Goal: Transaction & Acquisition: Purchase product/service

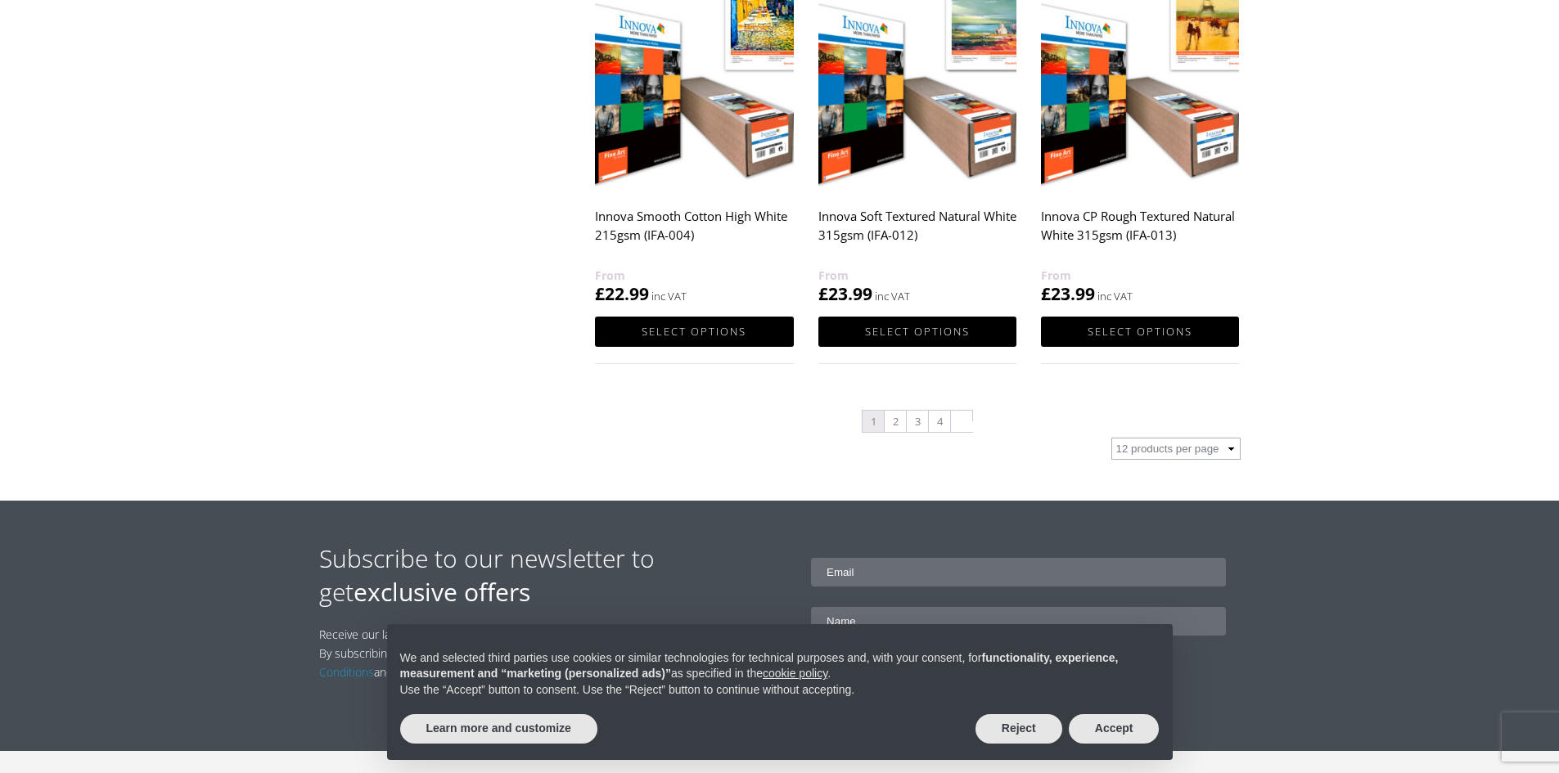
scroll to position [1718, 0]
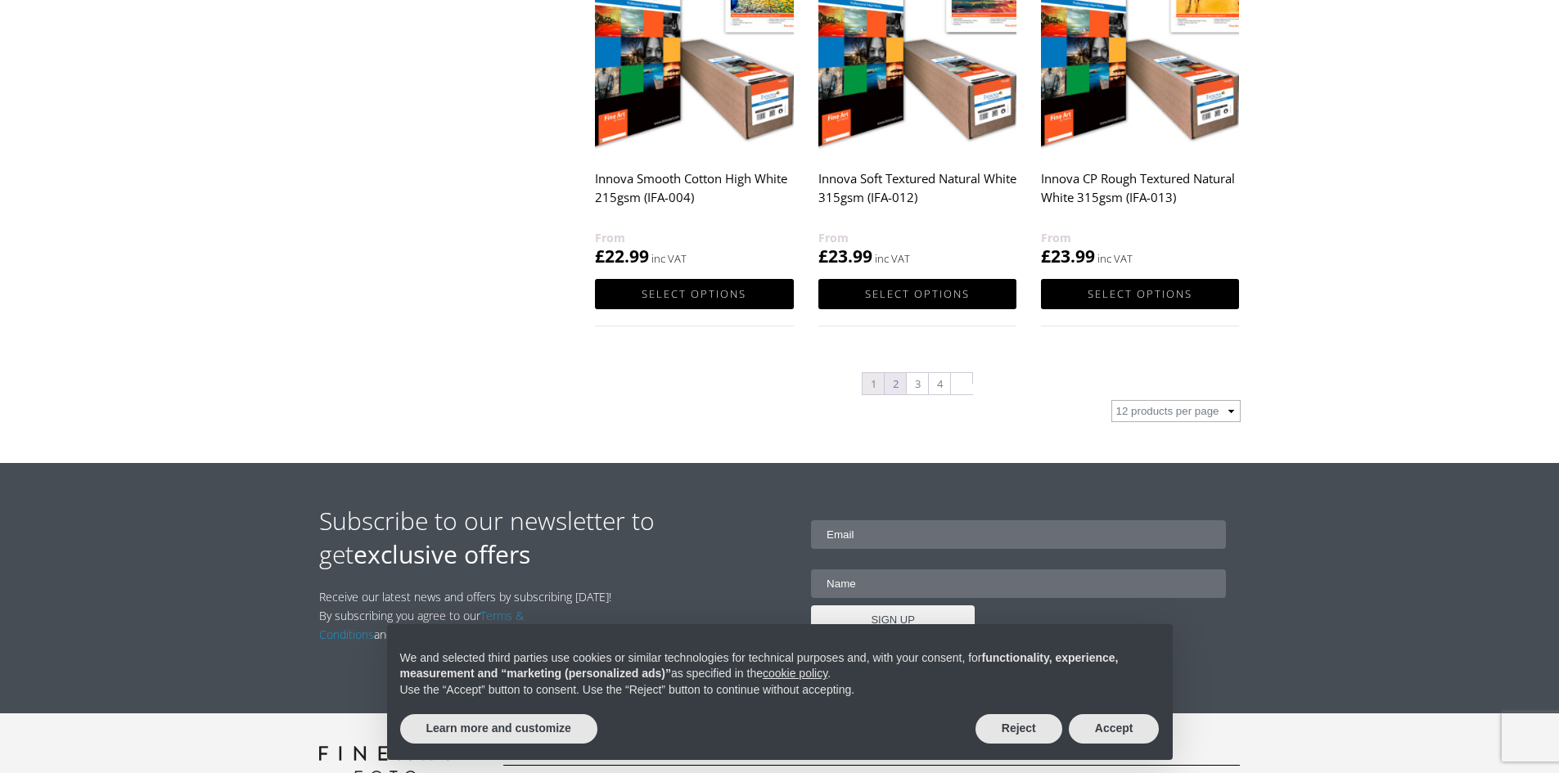
click at [894, 387] on link "2" at bounding box center [894, 383] width 21 height 21
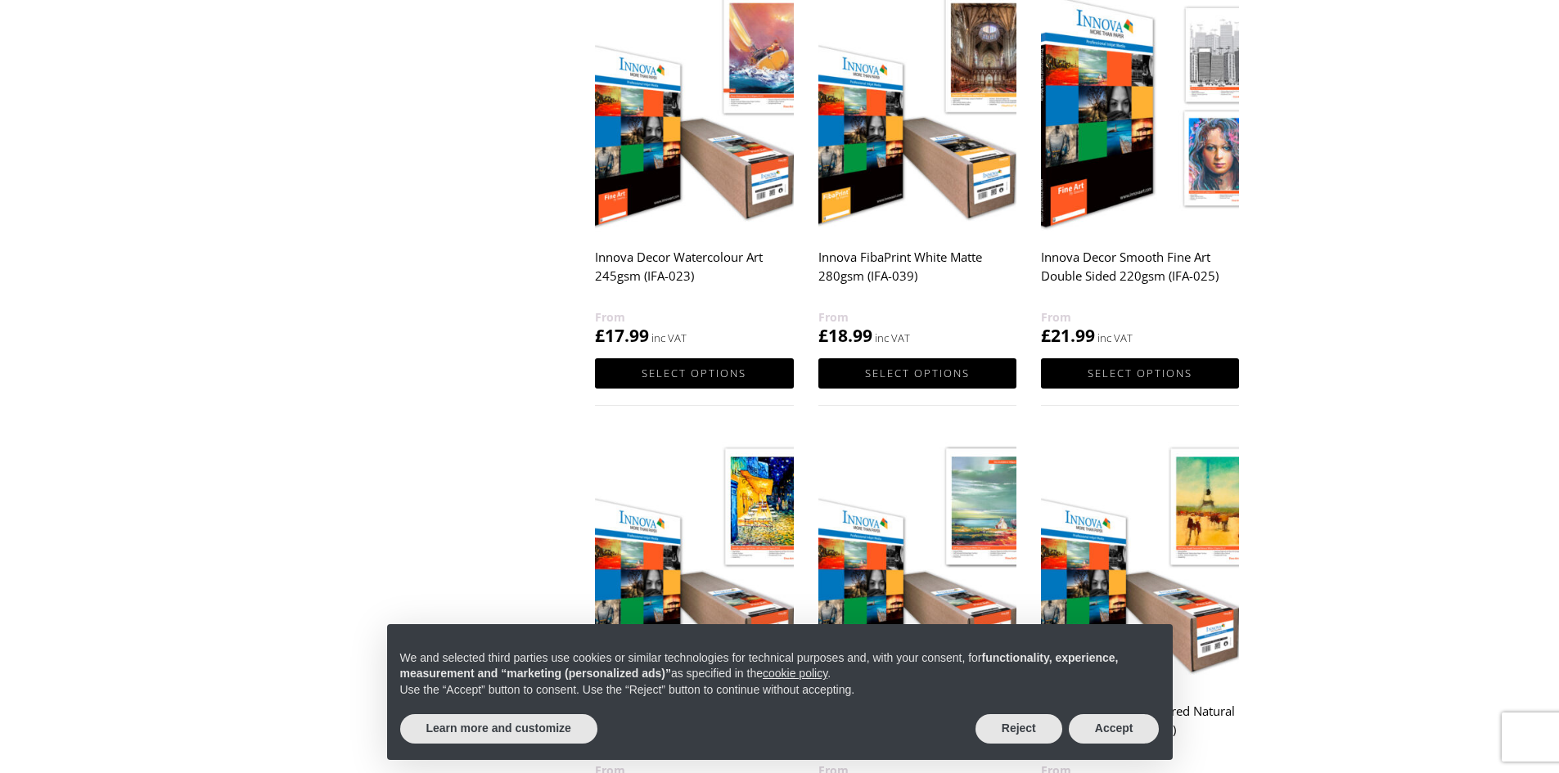
scroll to position [1145, 0]
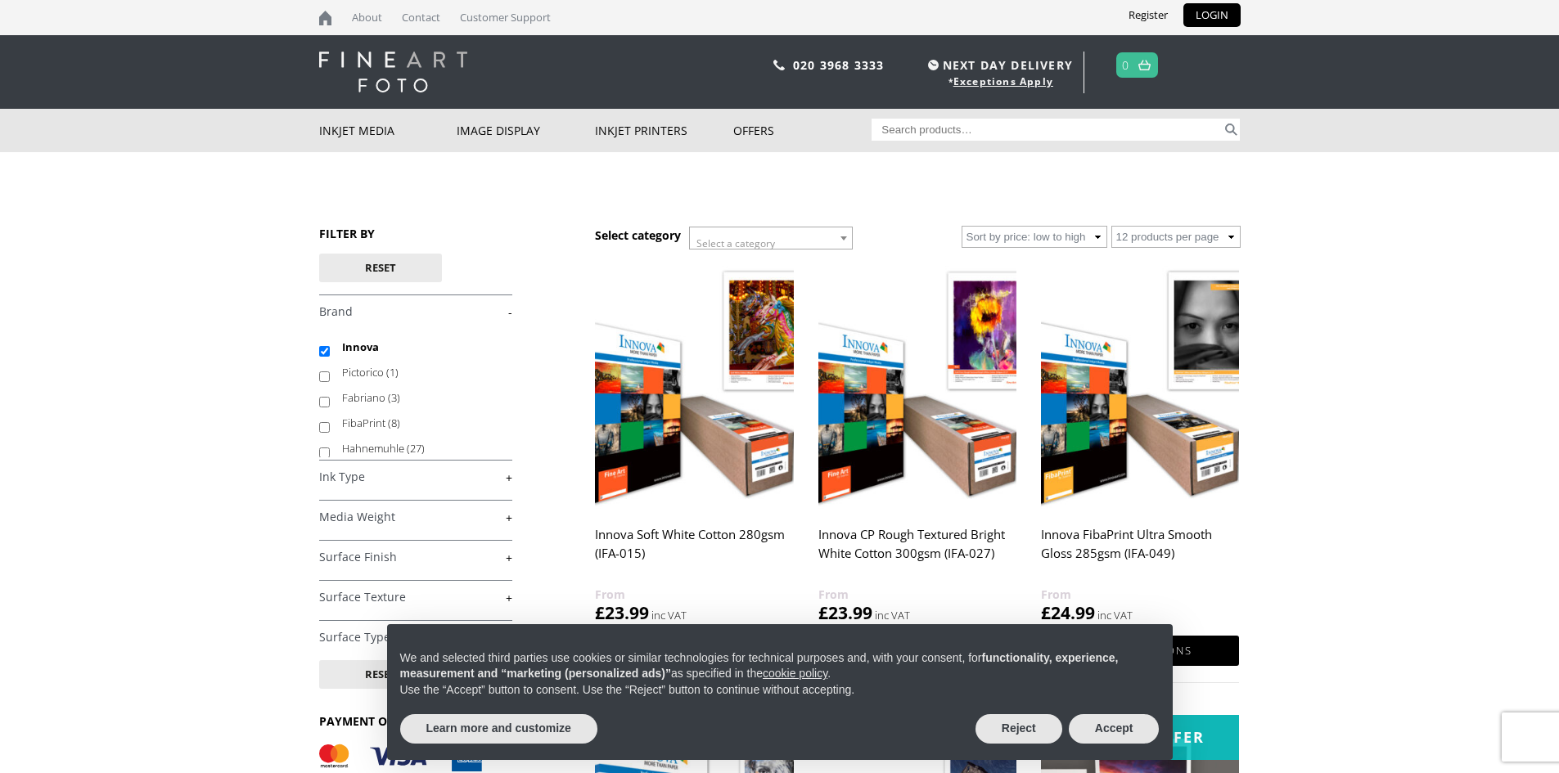
click at [880, 122] on input "Search for:" at bounding box center [1046, 130] width 350 height 22
click at [911, 124] on input "lustre260" at bounding box center [1046, 130] width 350 height 22
click at [909, 125] on input "lustre260" at bounding box center [1046, 130] width 350 height 22
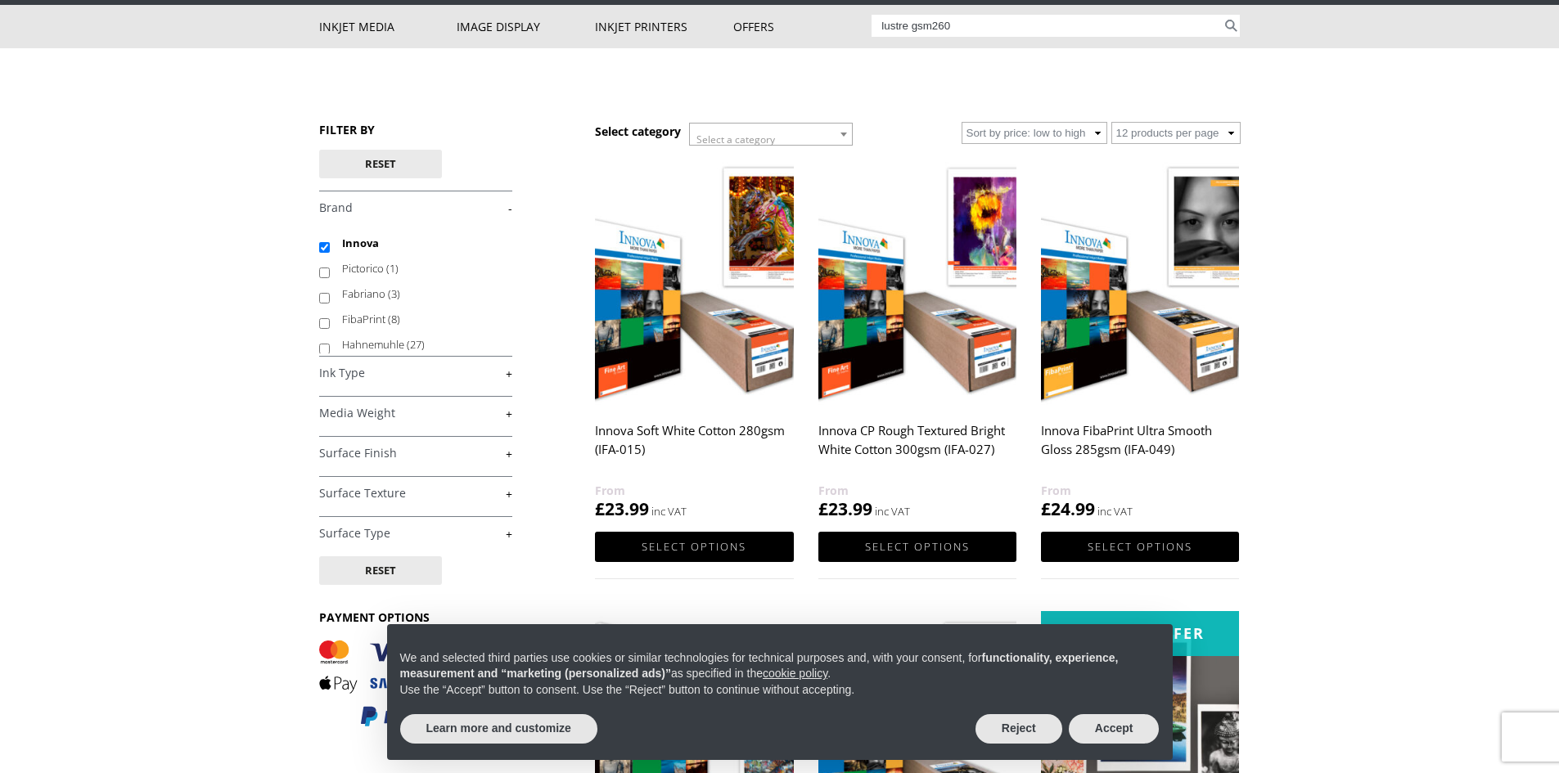
scroll to position [97, 0]
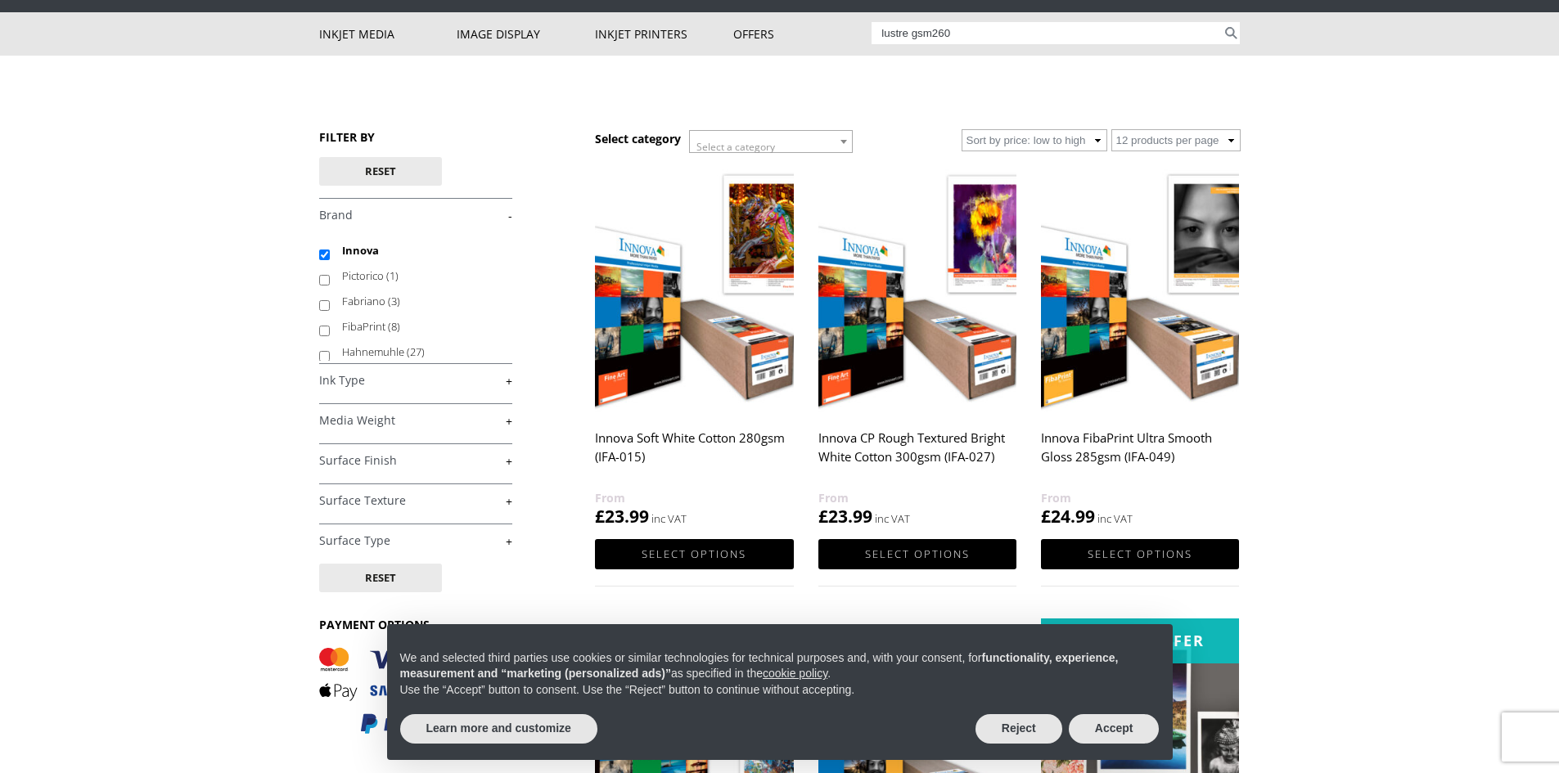
click at [911, 35] on input "lustre gsm260" at bounding box center [1046, 33] width 350 height 22
click at [954, 34] on input "lustre 260 gsm260" at bounding box center [1046, 33] width 350 height 22
type input "lustre 260 gsm"
click at [1229, 34] on button "Search" at bounding box center [1231, 33] width 19 height 22
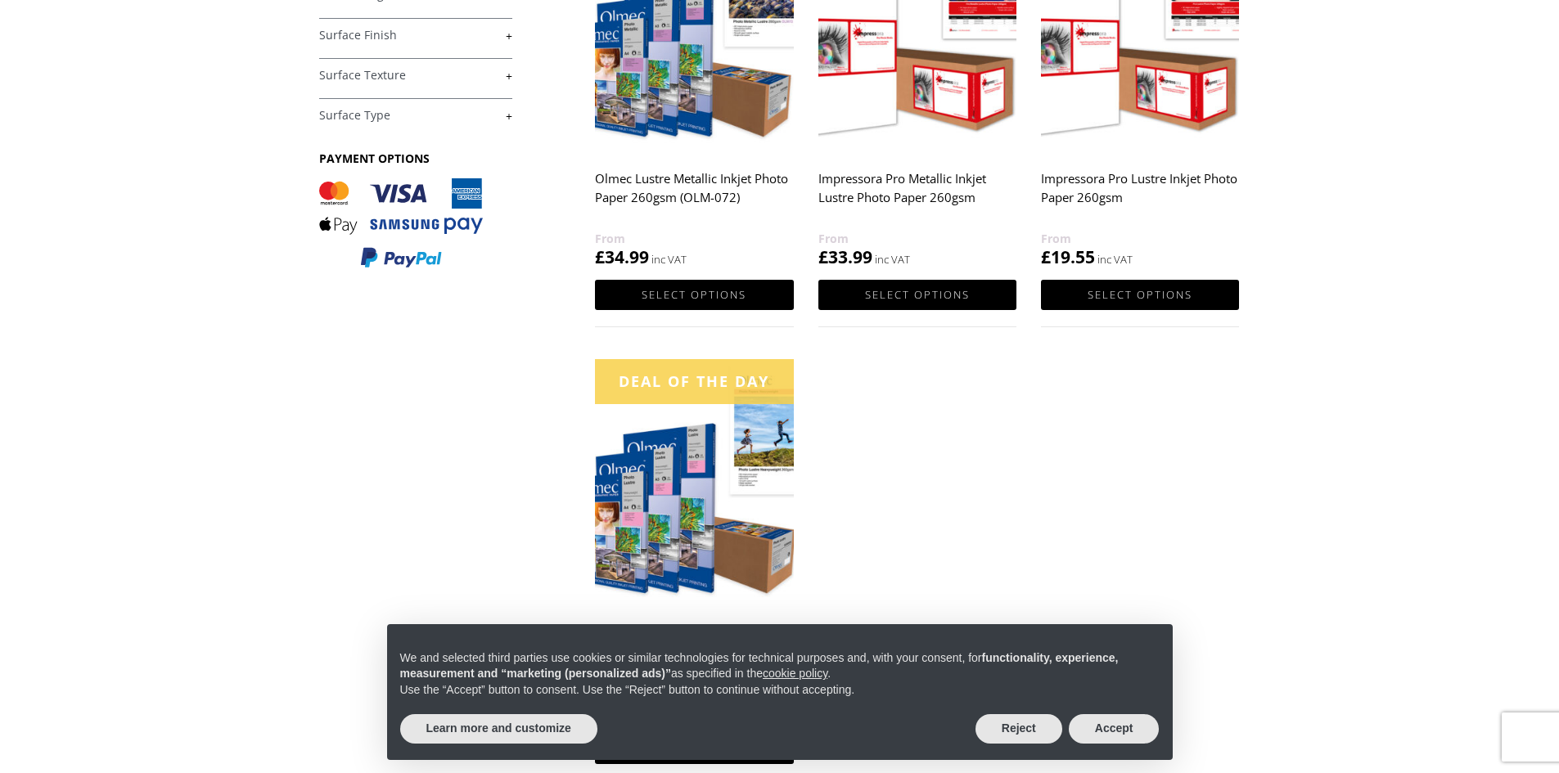
scroll to position [409, 0]
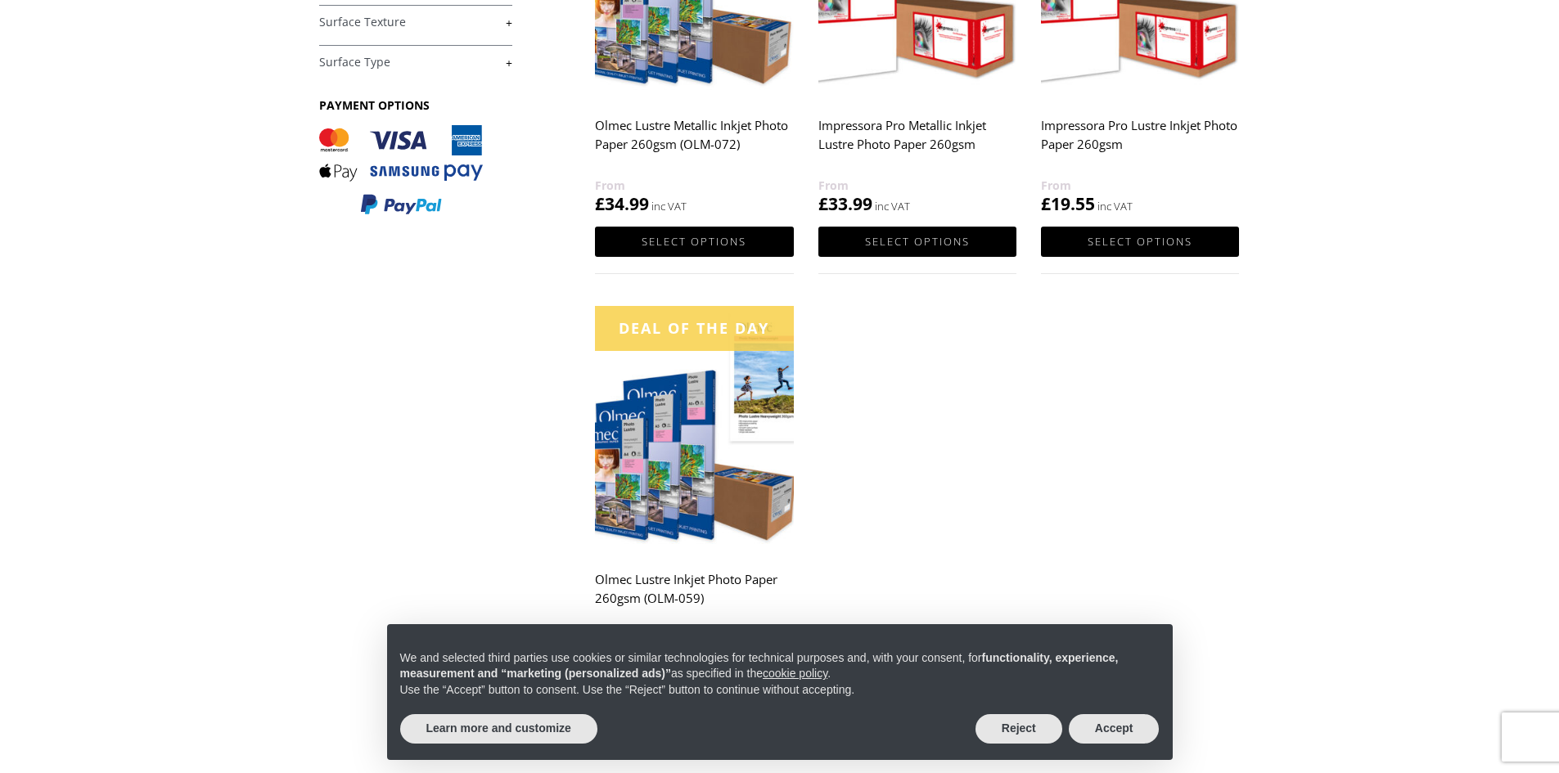
click at [687, 350] on div "Deal of the day" at bounding box center [694, 328] width 198 height 45
click at [716, 337] on div "Deal of the day" at bounding box center [694, 328] width 198 height 45
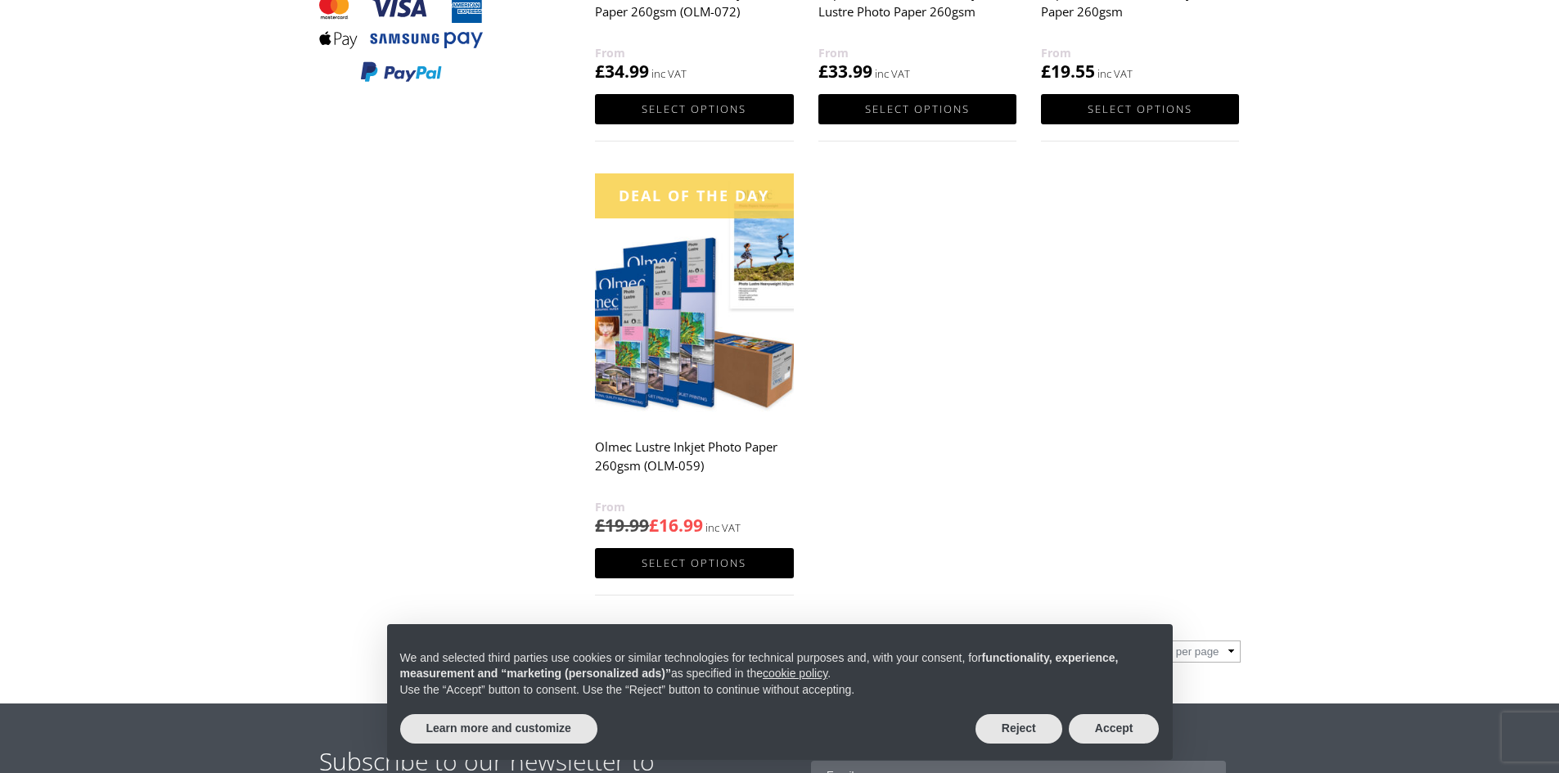
scroll to position [573, 0]
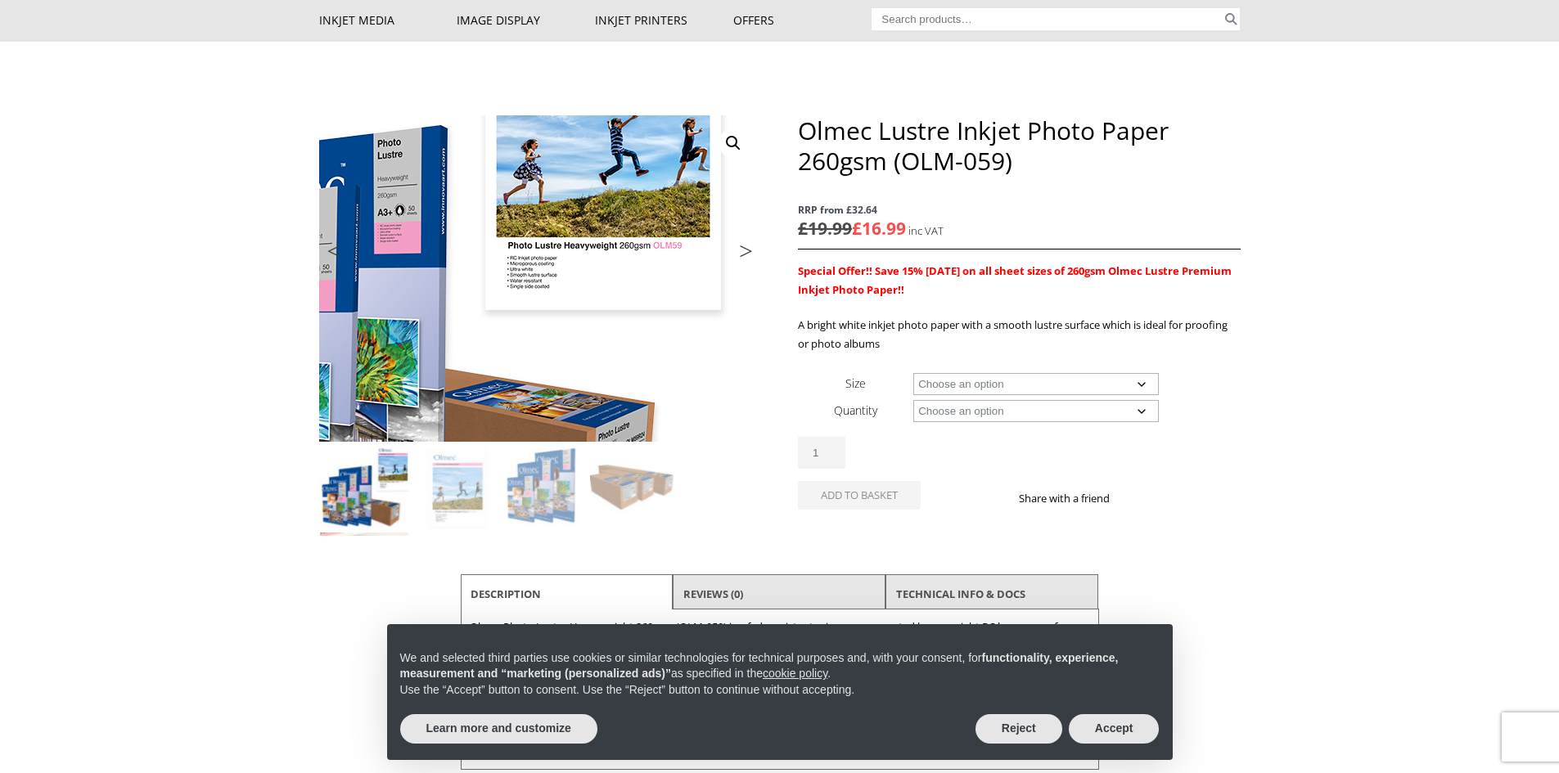
scroll to position [82, 0]
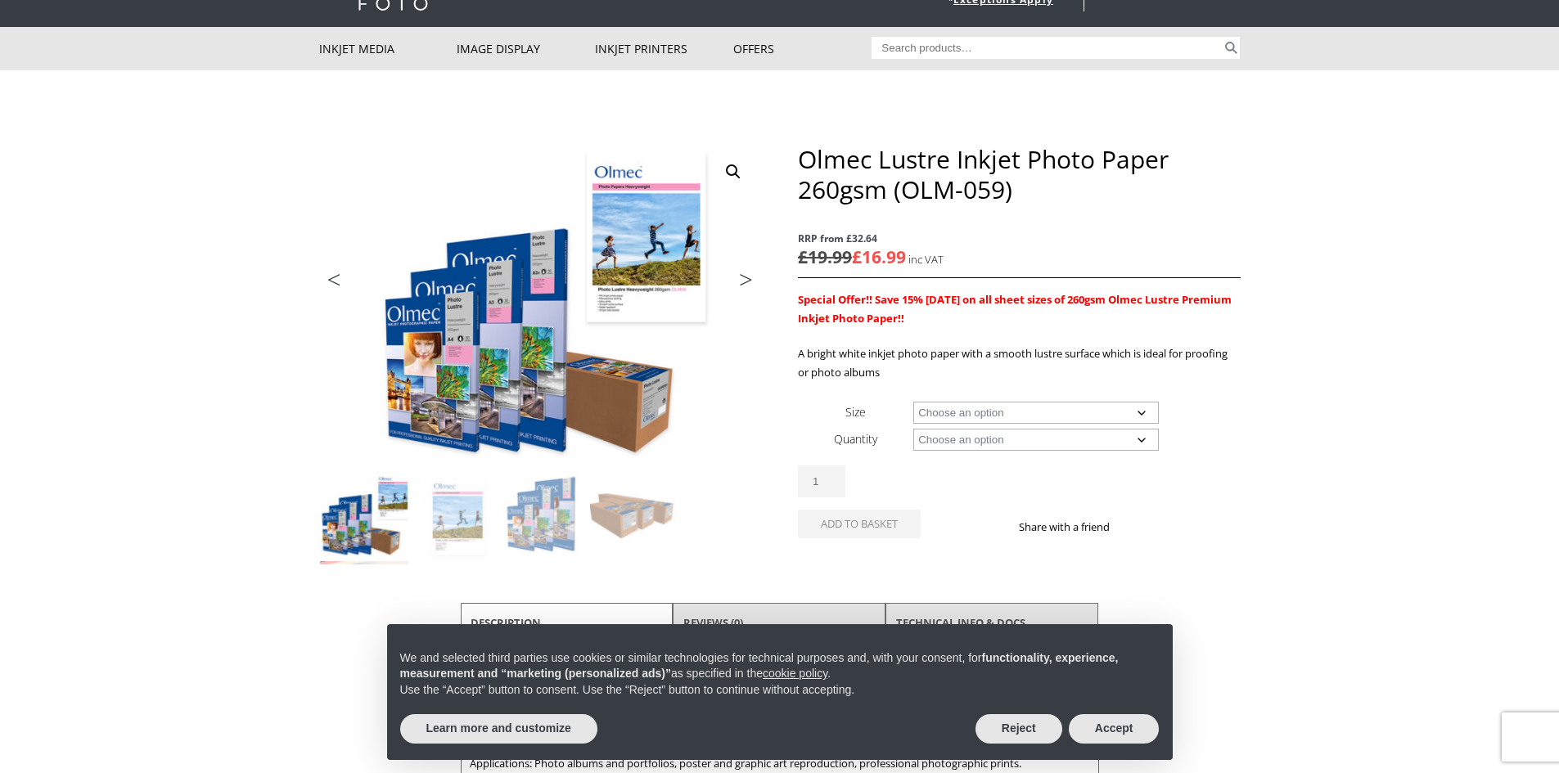
click at [1141, 413] on select "Choose an option A4 Sheet A3 Sheet A3+ Sheet A2 Sheet 17" Wide Roll 24" Wide Ro…" at bounding box center [1035, 413] width 245 height 22
click at [913, 402] on select "Choose an option A4 Sheet A3 Sheet A3+ Sheet A2 Sheet 17" Wide Roll 24" Wide Ro…" at bounding box center [1035, 413] width 245 height 22
select select "a4-sheet"
click at [1147, 442] on select "Choose an option 50 Sheets" at bounding box center [1035, 440] width 245 height 22
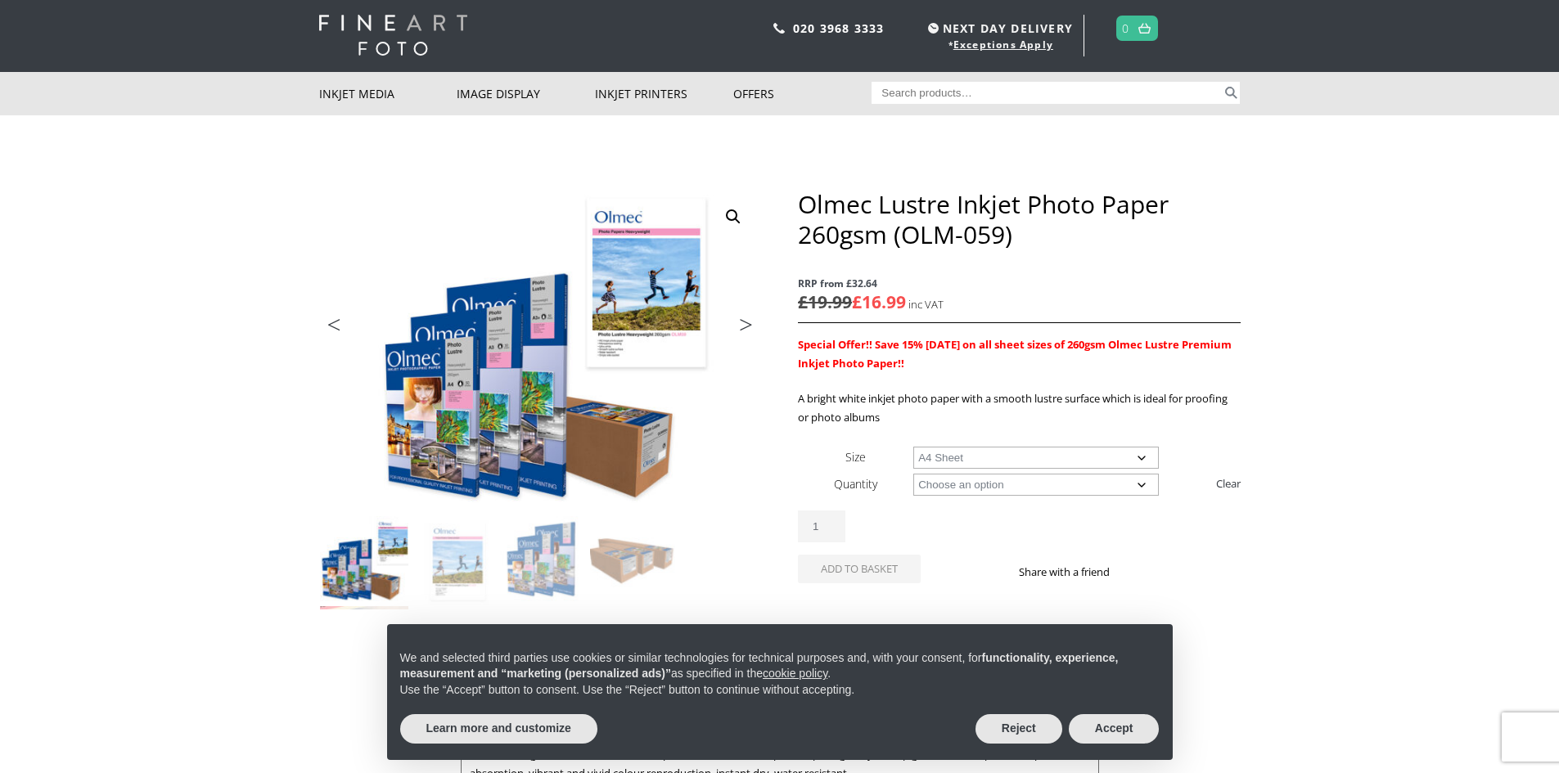
scroll to position [0, 0]
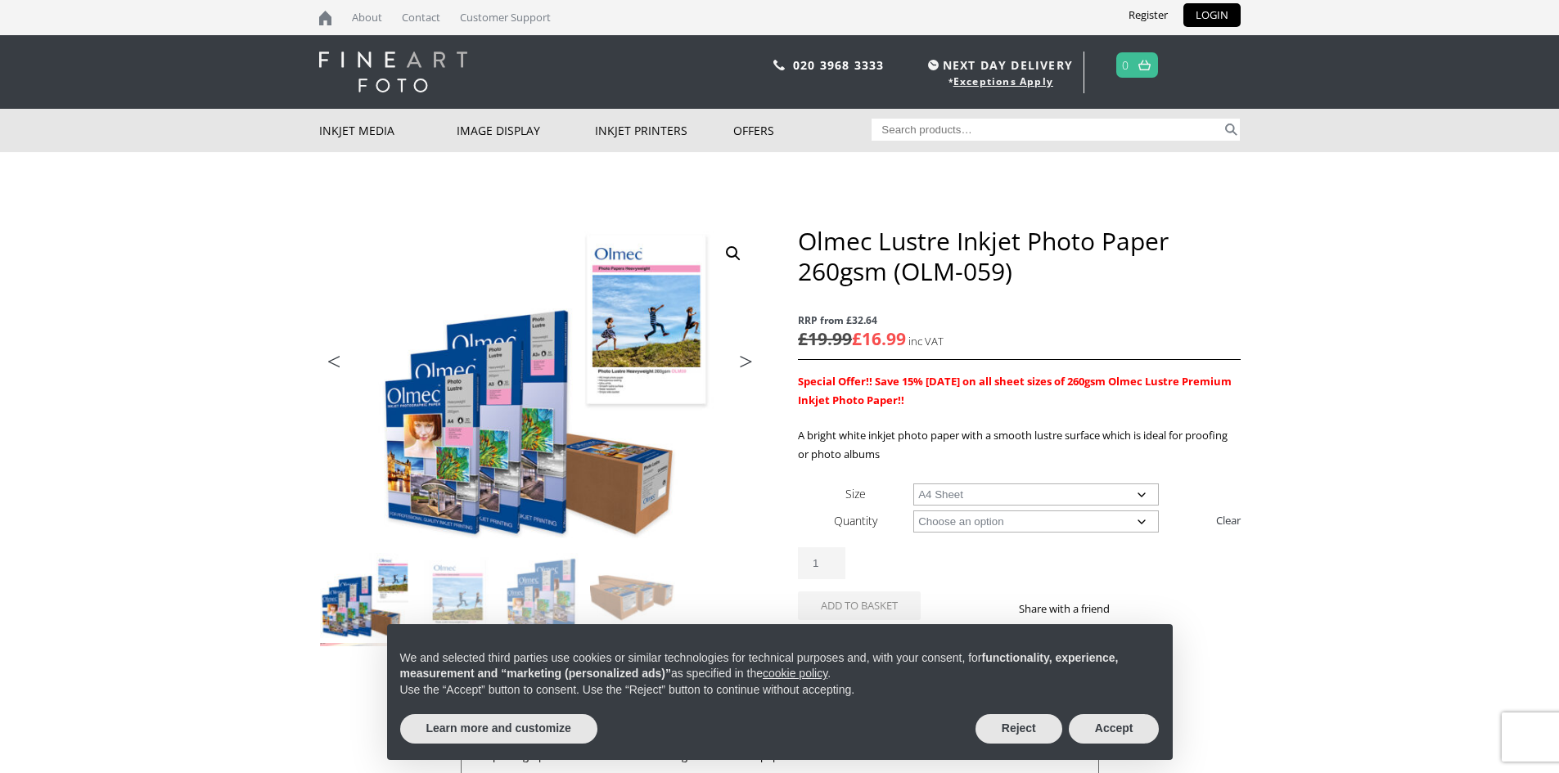
click at [1138, 521] on select "Choose an option 50 Sheets" at bounding box center [1035, 522] width 245 height 22
select select "50-sheets"
click at [913, 511] on select "Choose an option 50 Sheets" at bounding box center [1035, 522] width 245 height 22
select select "a4-sheet"
